Goal: Task Accomplishment & Management: Manage account settings

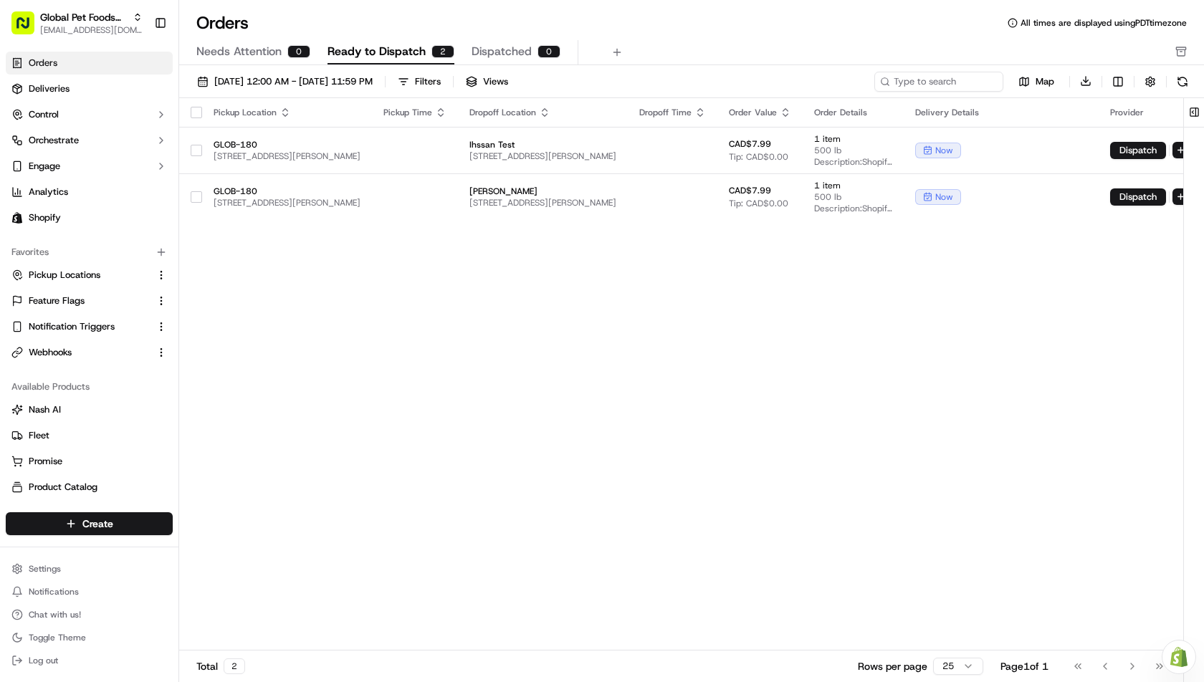
click at [403, 294] on div "Pickup Location Pickup Time Dropoff Location Dropoff Time Order Value Order Det…" at bounding box center [717, 374] width 1076 height 553
click at [82, 267] on button "Pickup Locations" at bounding box center [89, 275] width 167 height 23
click at [95, 271] on span "Pickup Locations" at bounding box center [65, 275] width 72 height 13
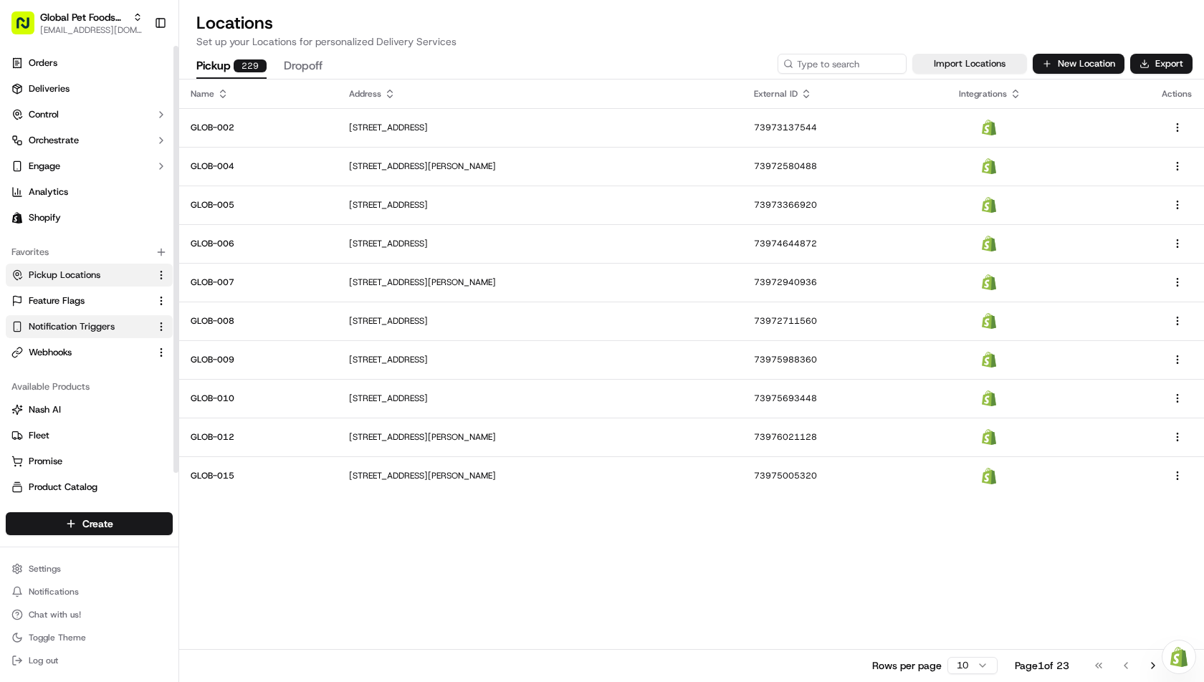
click at [62, 328] on span "Notification Triggers" at bounding box center [72, 326] width 86 height 13
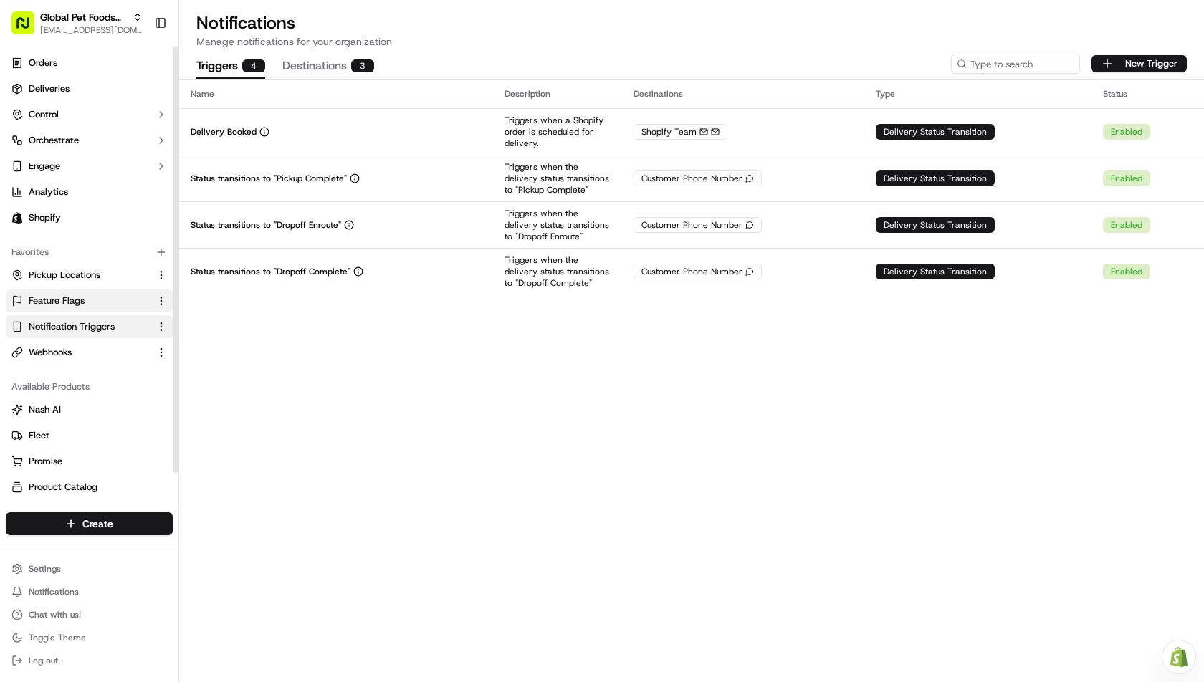
click at [92, 294] on button "Feature Flags" at bounding box center [89, 301] width 167 height 23
click at [84, 272] on span "Pickup Locations" at bounding box center [65, 275] width 72 height 13
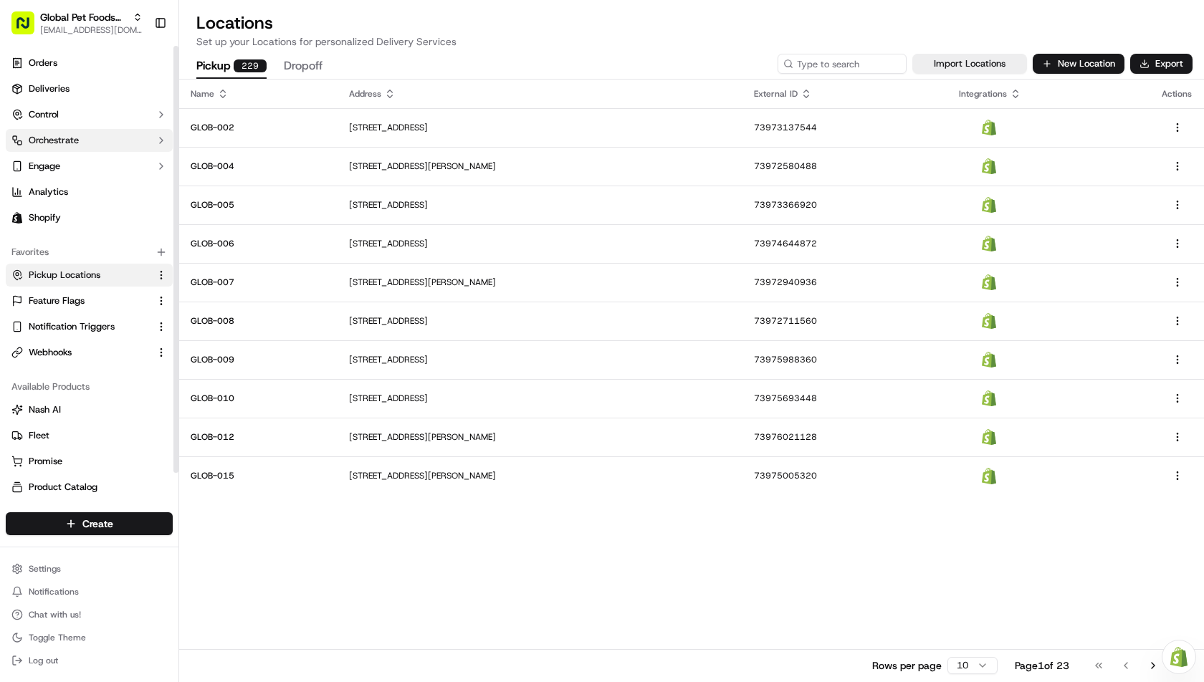
click at [54, 135] on span "Orchestrate" at bounding box center [54, 140] width 50 height 13
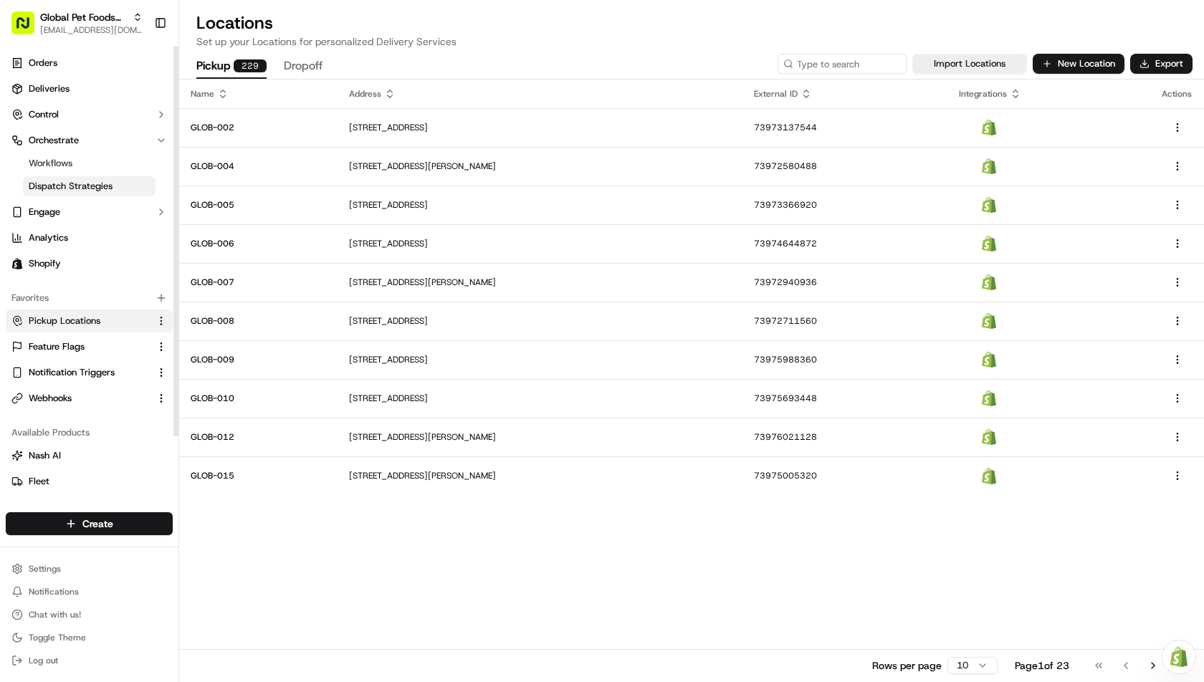
click at [61, 181] on span "Dispatch Strategies" at bounding box center [71, 186] width 84 height 13
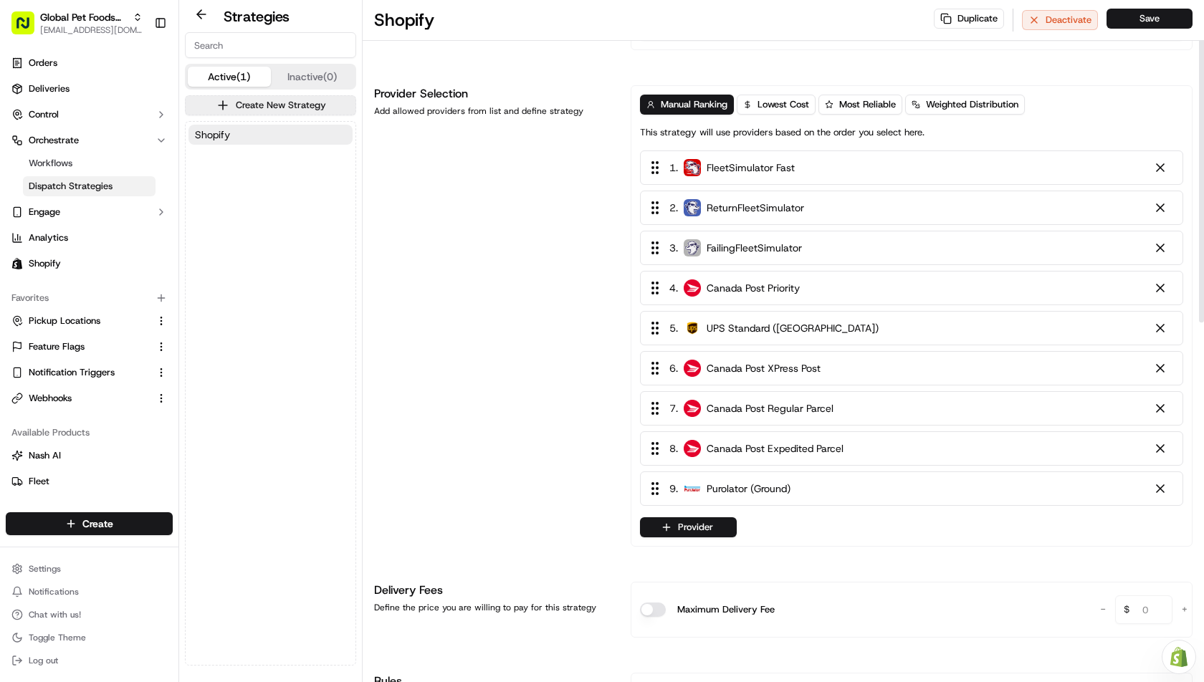
scroll to position [91, 0]
